Goal: Information Seeking & Learning: Learn about a topic

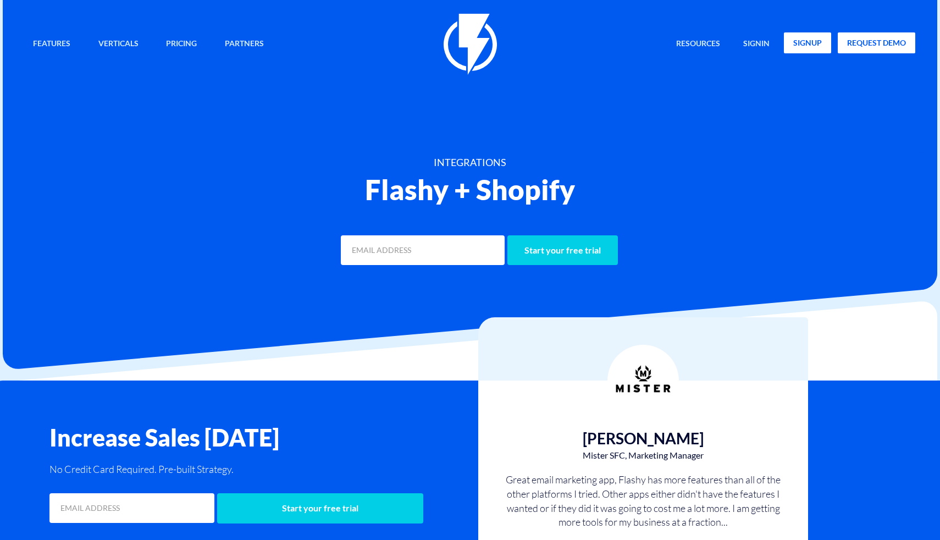
click at [797, 42] on link "signup" at bounding box center [806, 42] width 47 height 21
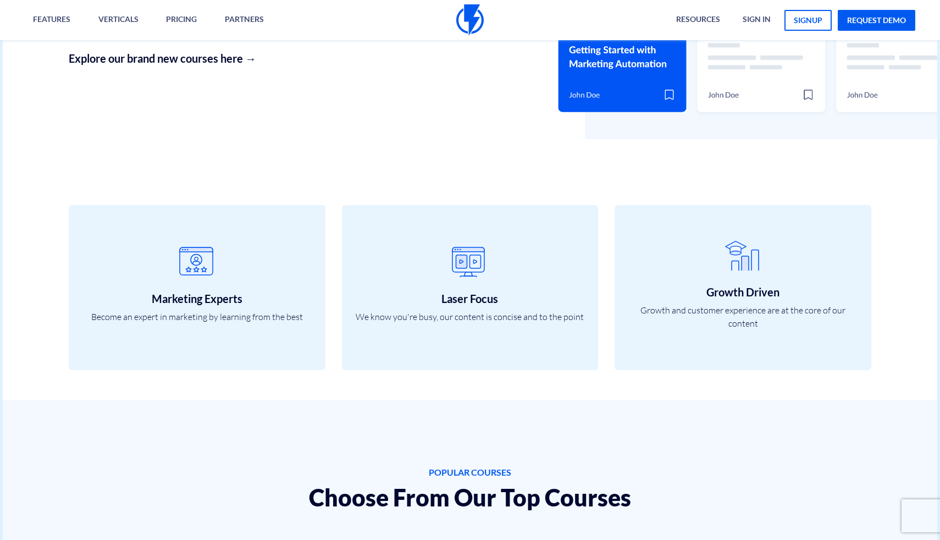
scroll to position [354, 0]
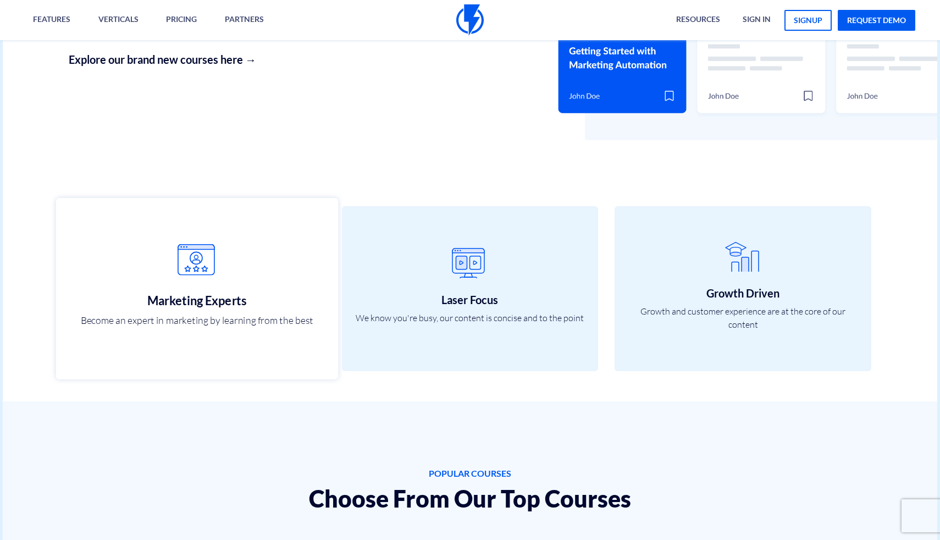
click at [239, 261] on icon at bounding box center [197, 266] width 258 height 44
click at [194, 263] on icon at bounding box center [197, 266] width 258 height 44
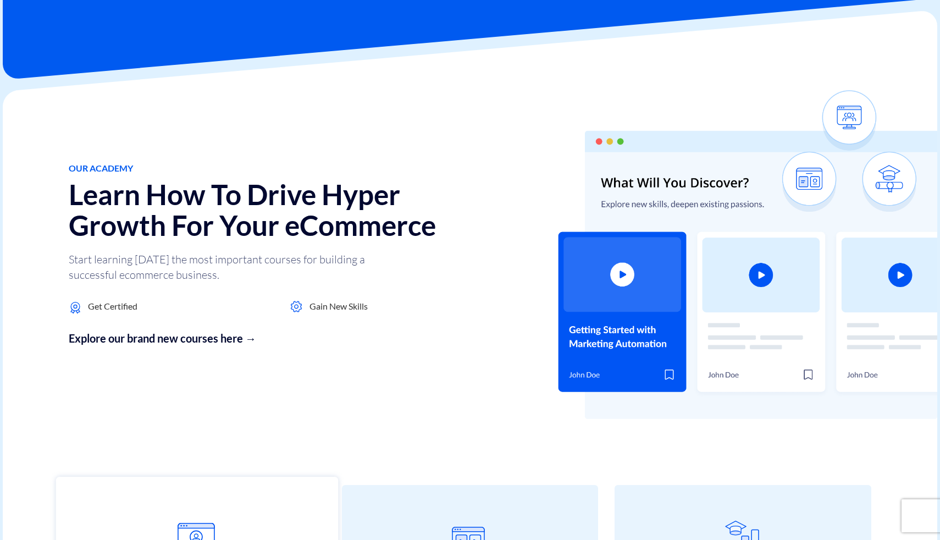
scroll to position [0, 0]
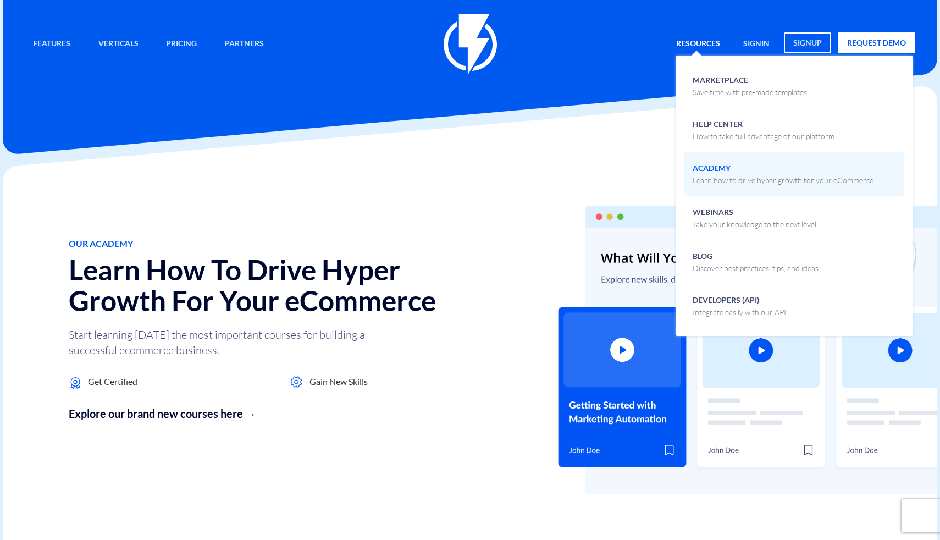
click at [712, 172] on span "Academy Learn how to drive hyper growth for your eCommerce" at bounding box center [782, 173] width 181 height 26
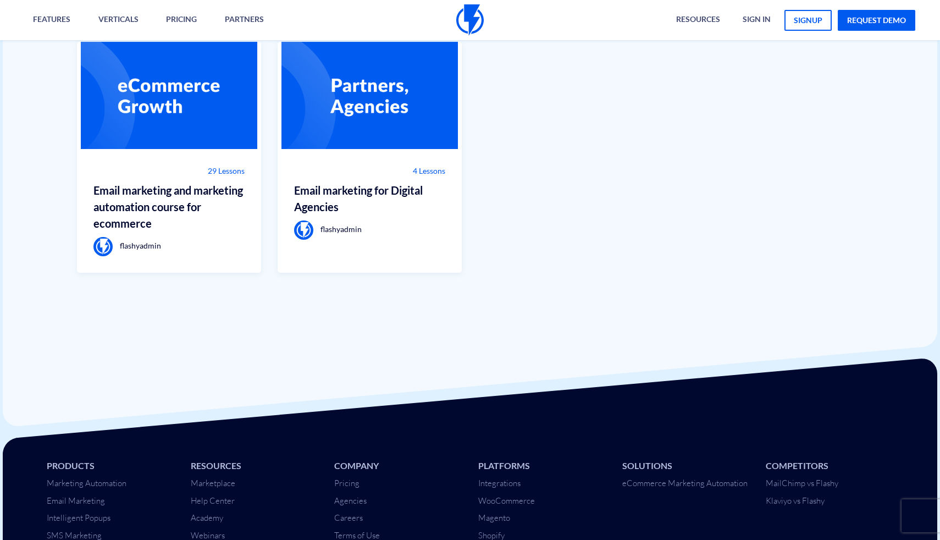
scroll to position [801, 0]
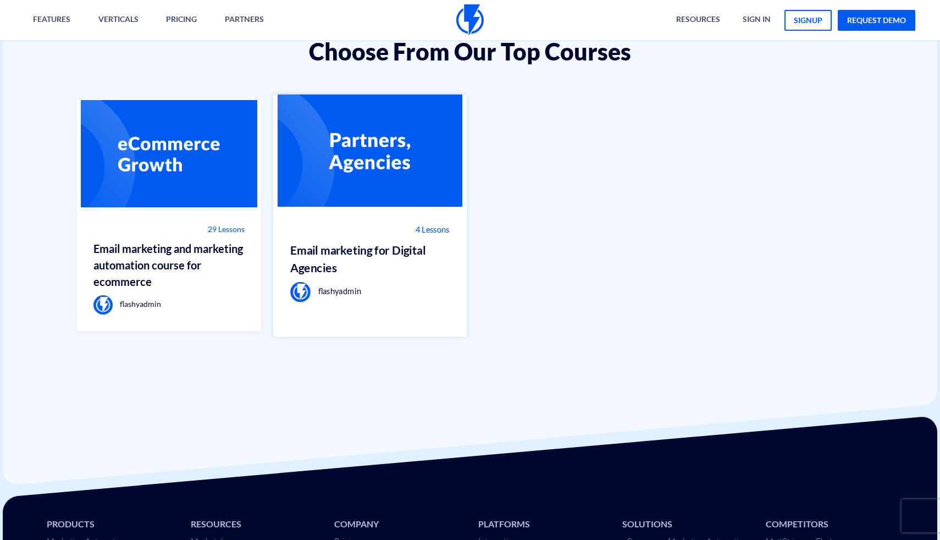
click at [364, 172] on img at bounding box center [370, 150] width 194 height 113
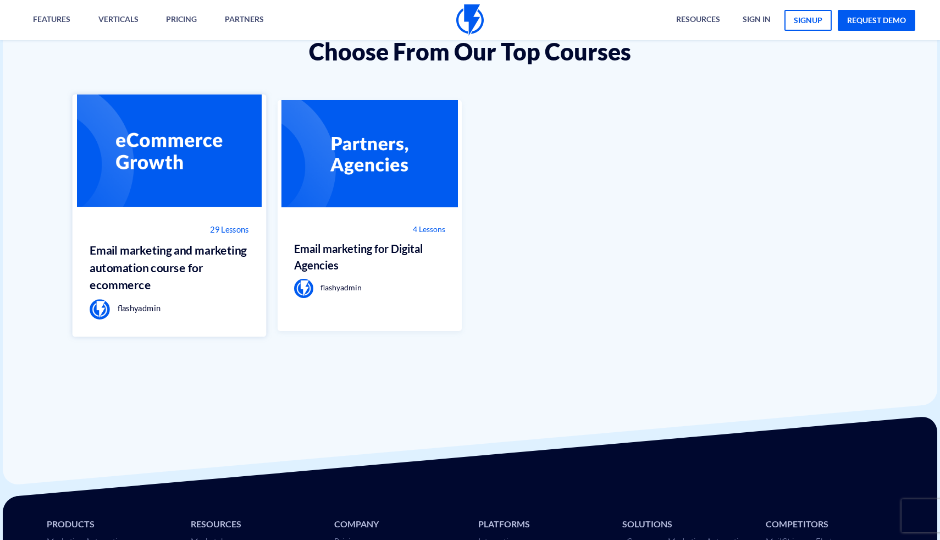
click at [157, 187] on img at bounding box center [169, 150] width 194 height 113
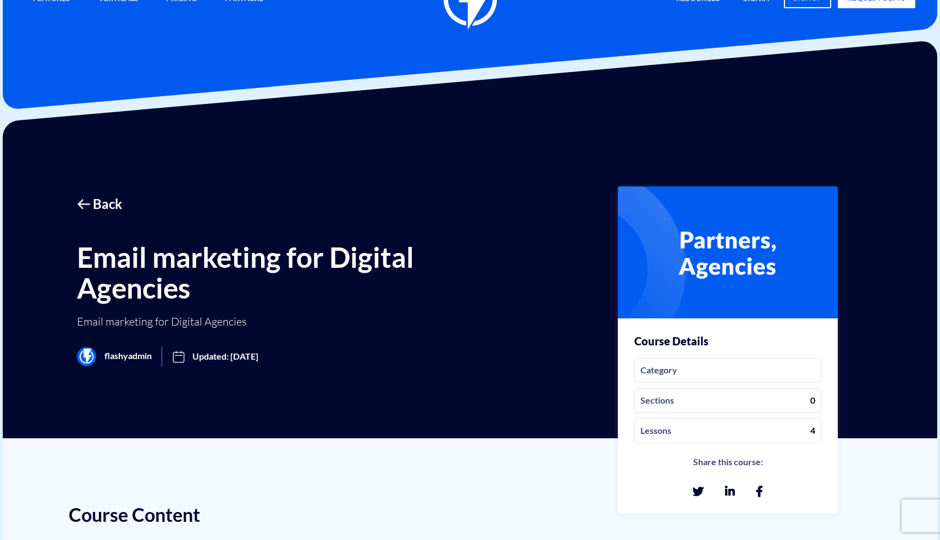
scroll to position [18, 0]
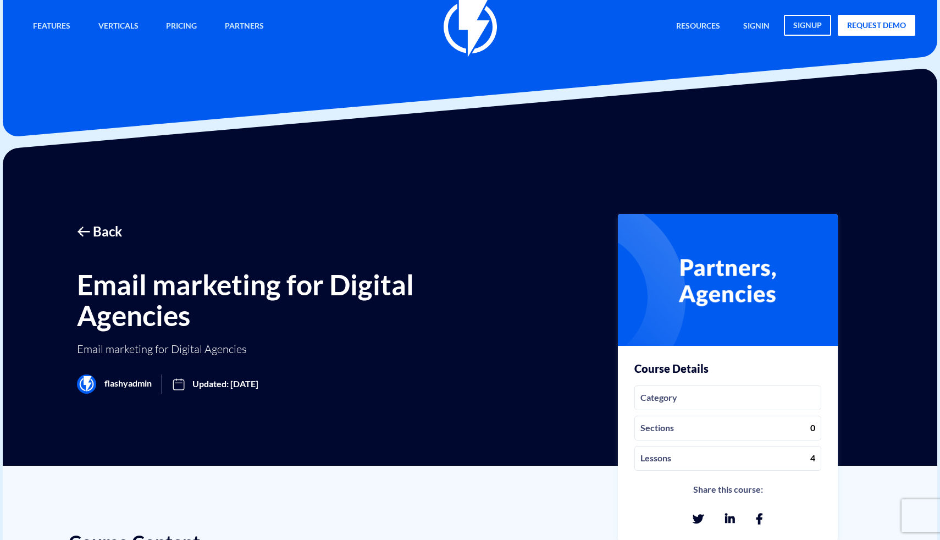
click at [691, 407] on span "Category" at bounding box center [727, 397] width 187 height 25
click at [174, 377] on icon at bounding box center [179, 383] width 14 height 31
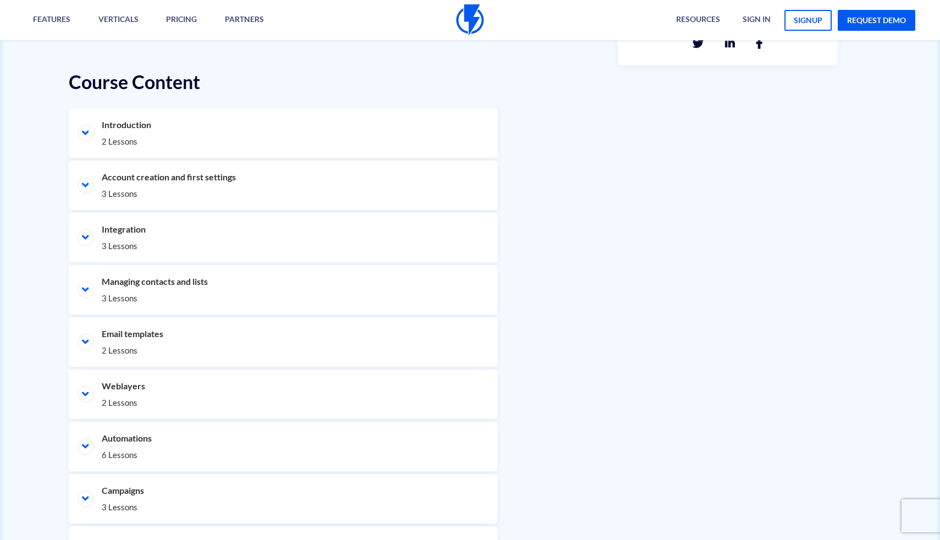
scroll to position [494, 0]
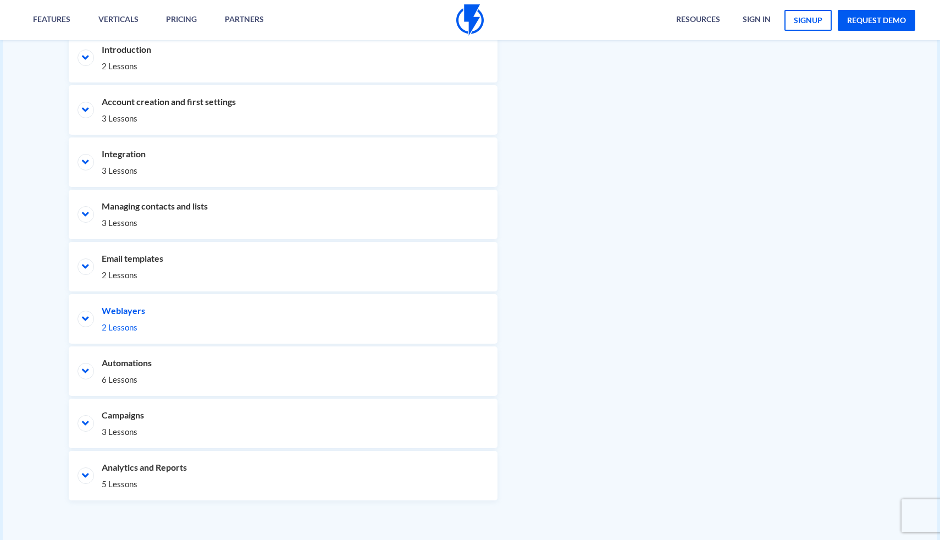
click at [208, 322] on span "2 Lessons" at bounding box center [283, 327] width 363 height 12
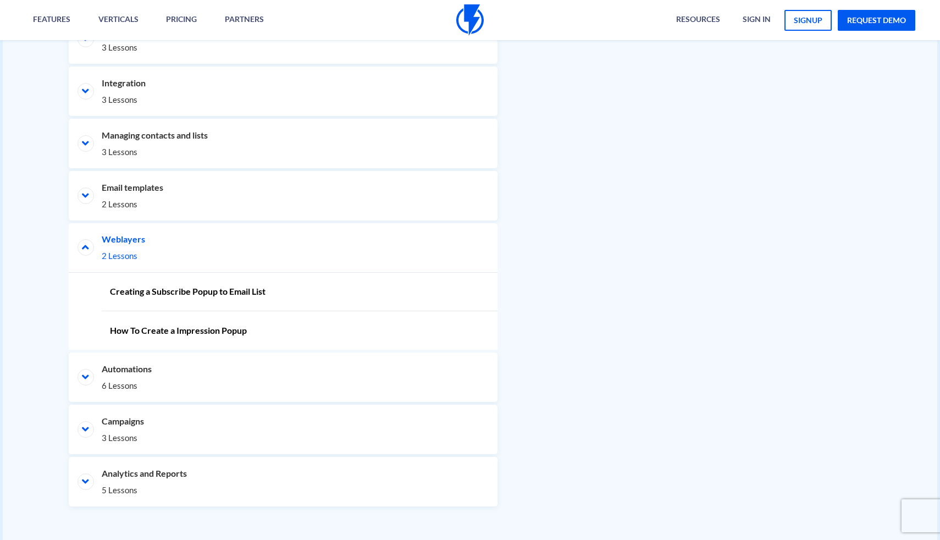
scroll to position [645, 0]
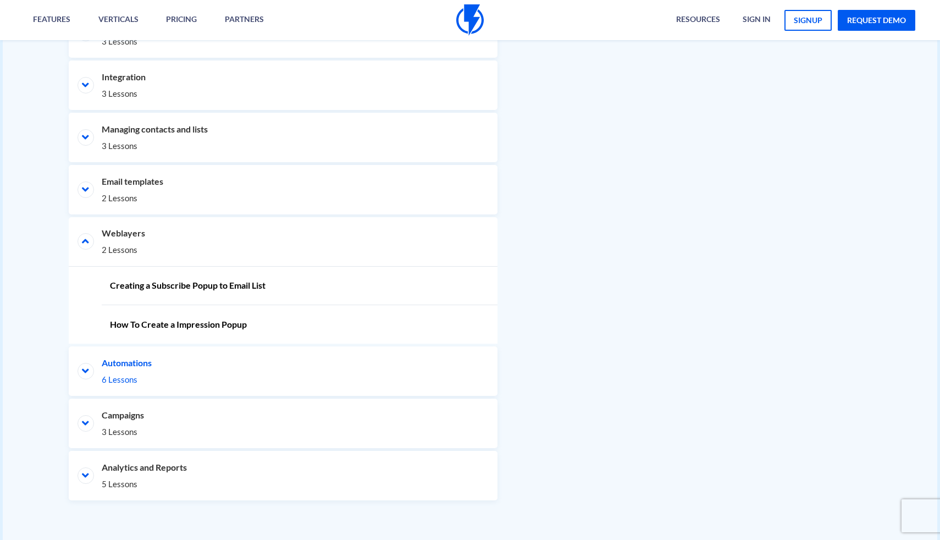
click at [179, 371] on li "Automations 6 Lessons" at bounding box center [283, 370] width 429 height 49
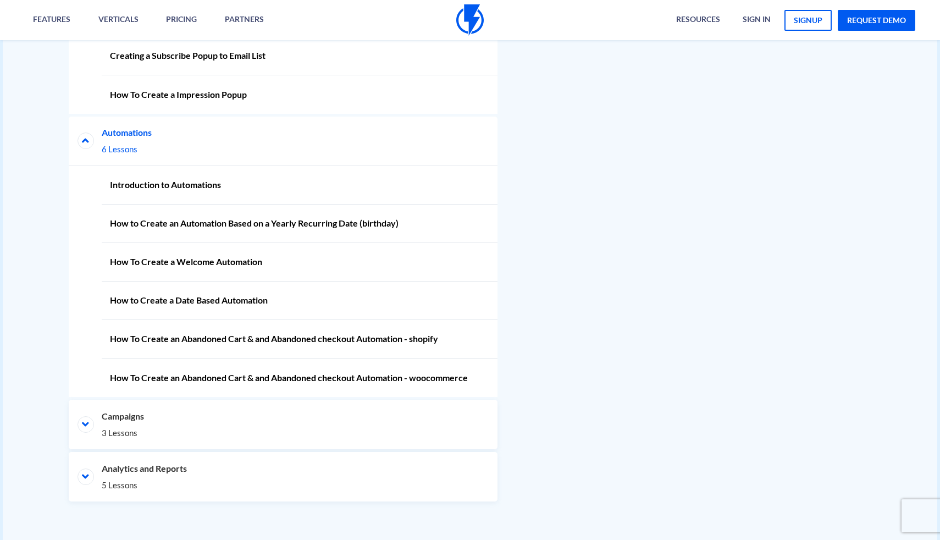
scroll to position [876, 0]
click at [91, 417] on li "Campaigns 3 Lessons" at bounding box center [283, 422] width 429 height 49
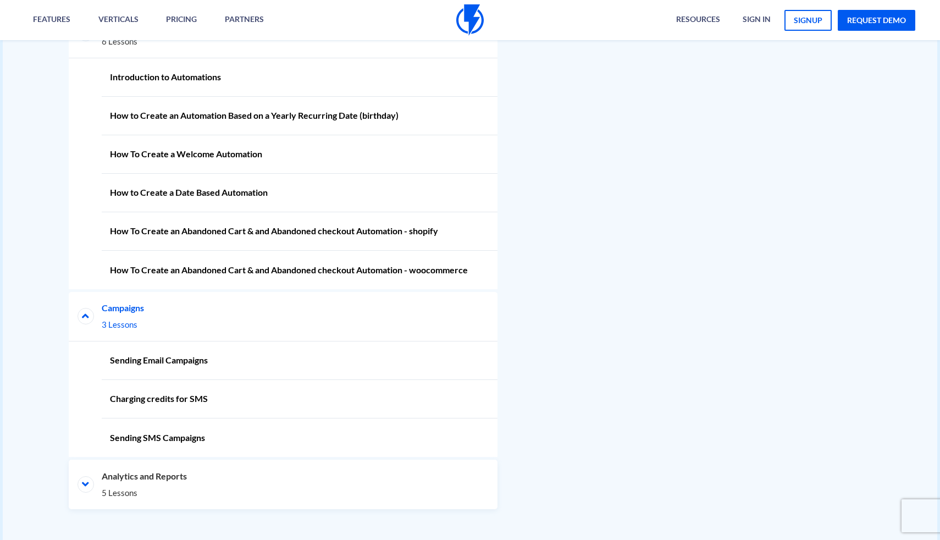
scroll to position [991, 0]
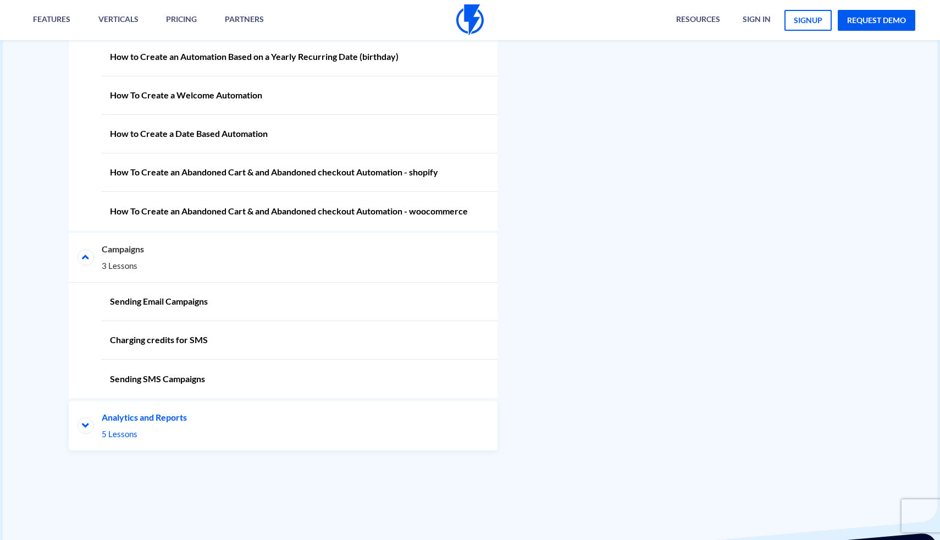
click at [92, 439] on li "Analytics and Reports 5 Lessons" at bounding box center [283, 425] width 429 height 49
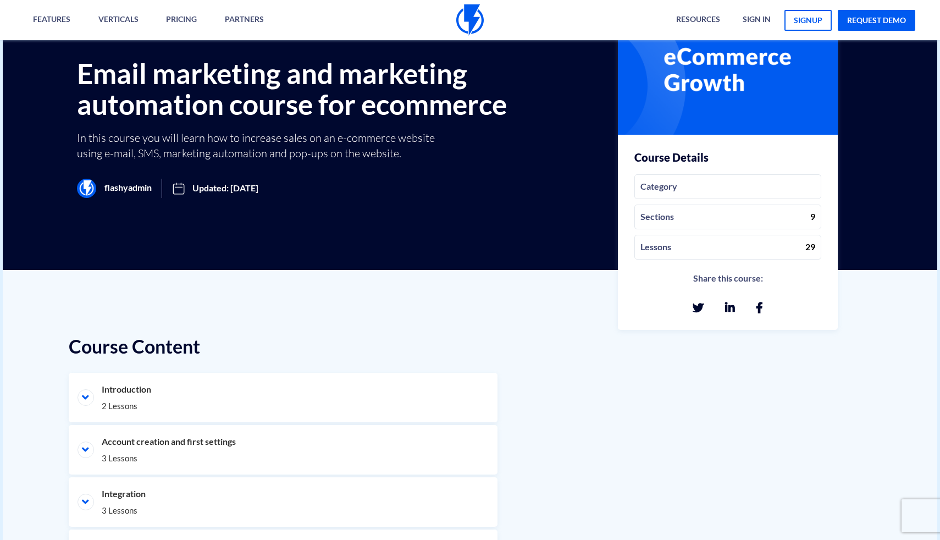
scroll to position [221, 0]
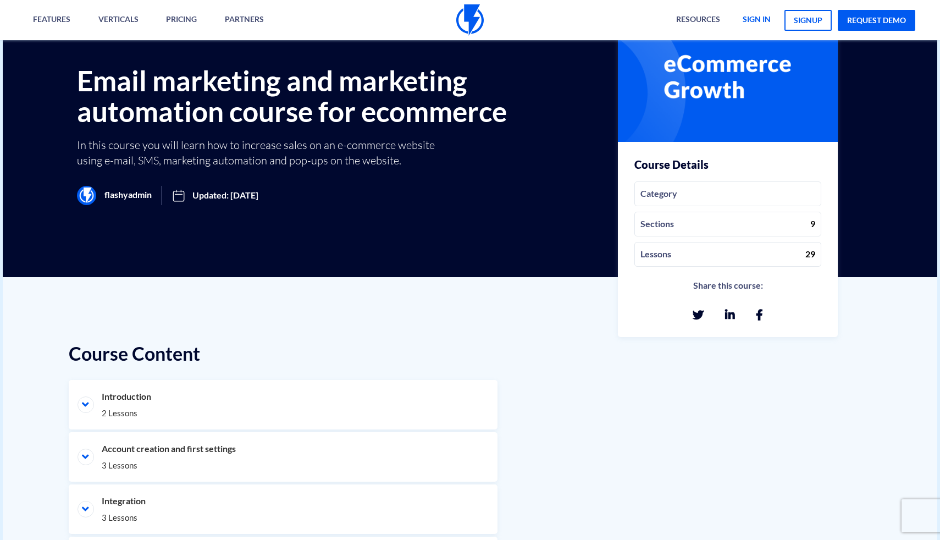
click at [757, 24] on link "sign in" at bounding box center [756, 20] width 45 height 40
